Goal: Information Seeking & Learning: Learn about a topic

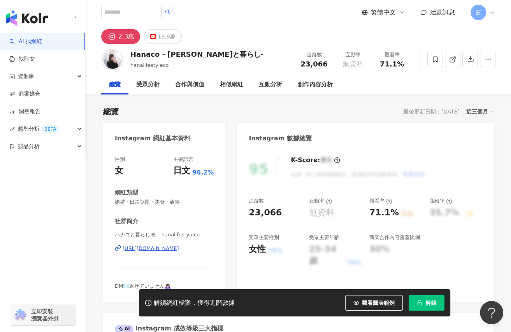
click at [166, 248] on div "https://www.instagram.com/hanalifestyleco/" at bounding box center [151, 248] width 56 height 7
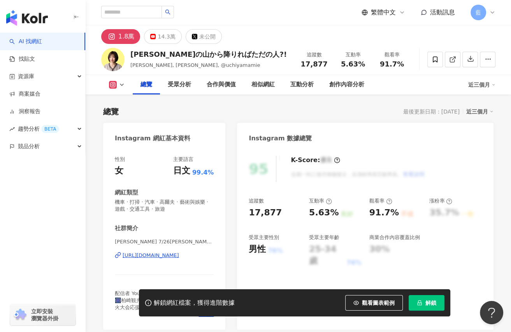
click at [179, 255] on div "https://www.instagram.com/mieuchiyama/" at bounding box center [151, 255] width 56 height 7
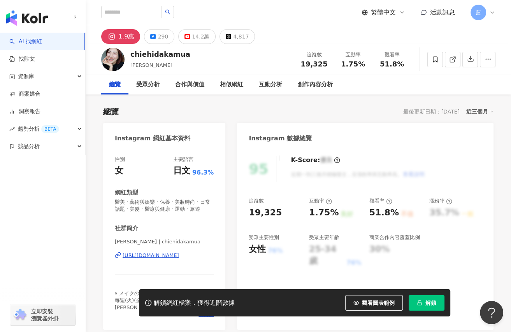
click at [163, 259] on div "https://www.instagram.com/chiehidakamua/" at bounding box center [151, 255] width 56 height 7
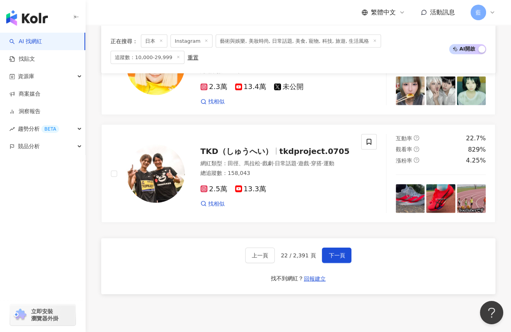
drag, startPoint x: 332, startPoint y: 263, endPoint x: 394, endPoint y: 263, distance: 62.6
click at [332, 259] on span "下一頁" at bounding box center [336, 256] width 16 height 6
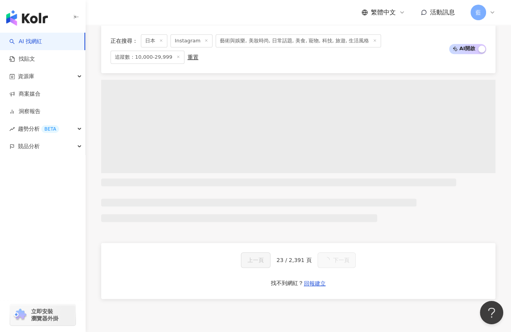
scroll to position [1456, 0]
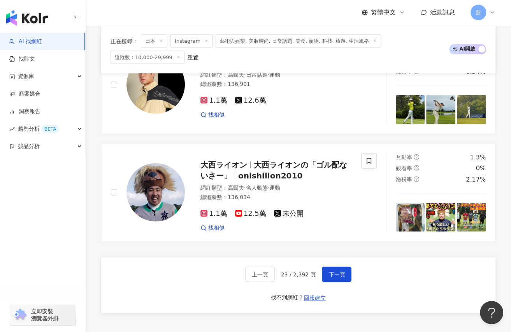
click at [170, 268] on div "上一頁 23 / 2,392 頁 下一頁 找不到網紅？ 回報建立" at bounding box center [298, 286] width 394 height 56
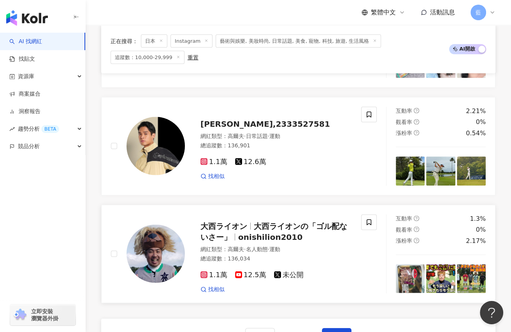
scroll to position [1495, 0]
